Goal: Navigation & Orientation: Understand site structure

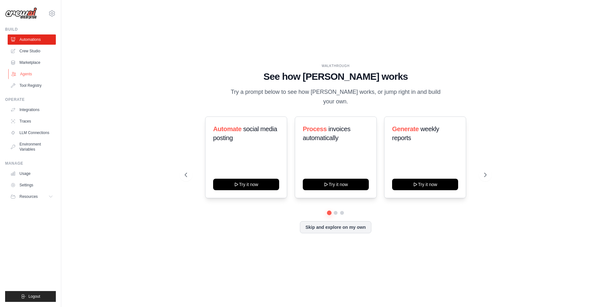
click at [25, 72] on link "Agents" at bounding box center [32, 74] width 48 height 10
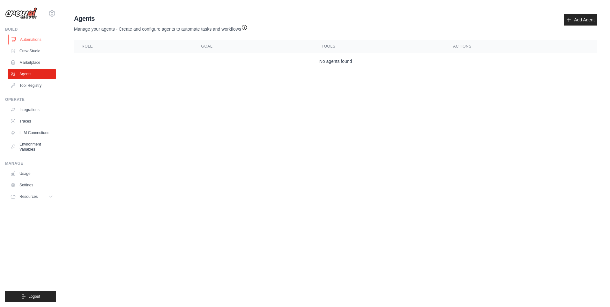
click at [34, 38] on link "Automations" at bounding box center [32, 39] width 48 height 10
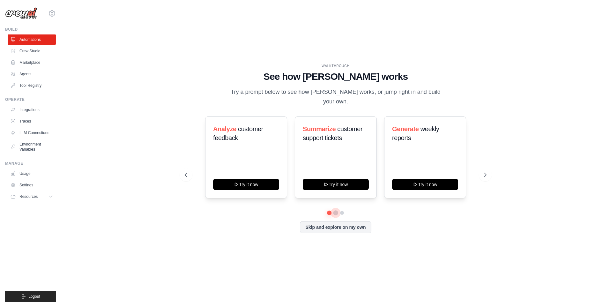
click at [335, 211] on button at bounding box center [335, 212] width 5 height 5
click at [343, 211] on button at bounding box center [341, 212] width 5 height 5
click at [185, 173] on icon at bounding box center [185, 175] width 2 height 4
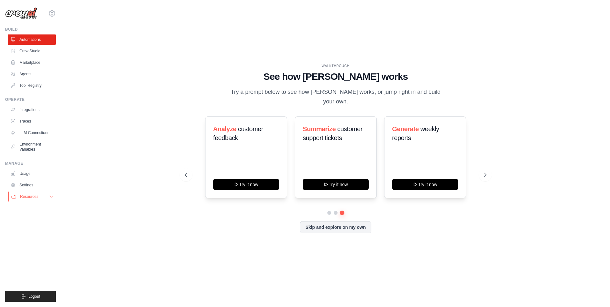
click at [49, 195] on icon at bounding box center [51, 196] width 5 height 5
click at [339, 226] on button "Skip and explore on my own" at bounding box center [335, 226] width 71 height 12
